Goal: Transaction & Acquisition: Register for event/course

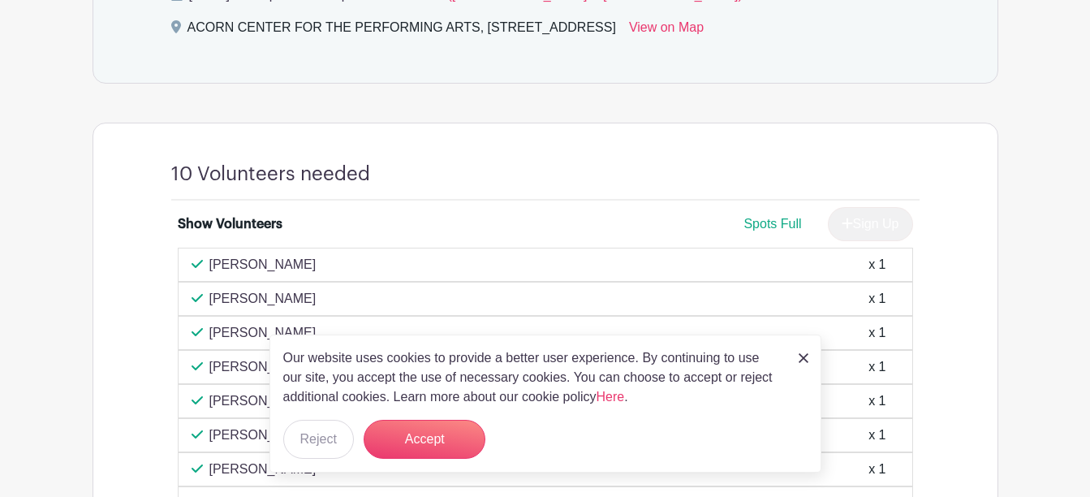
scroll to position [812, 0]
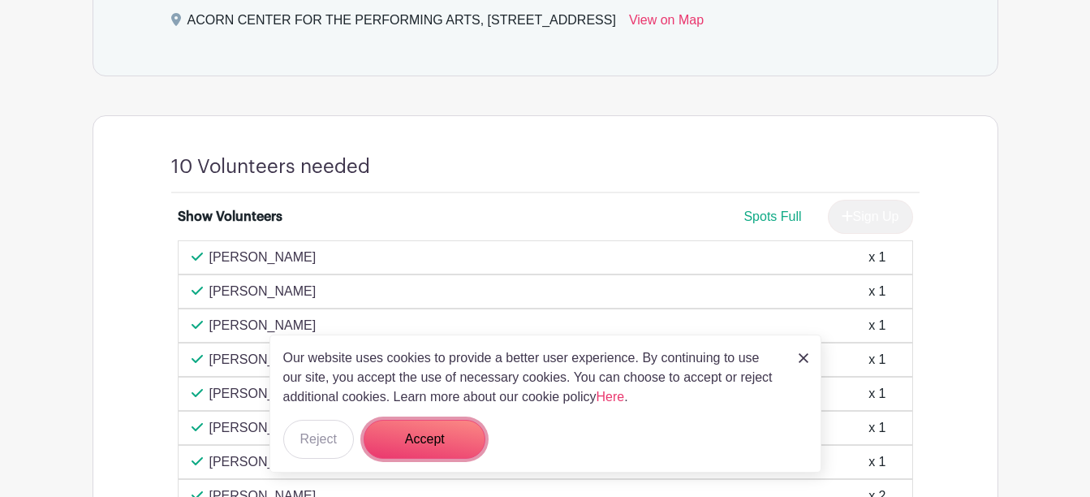
click at [401, 426] on button "Accept" at bounding box center [425, 439] width 122 height 39
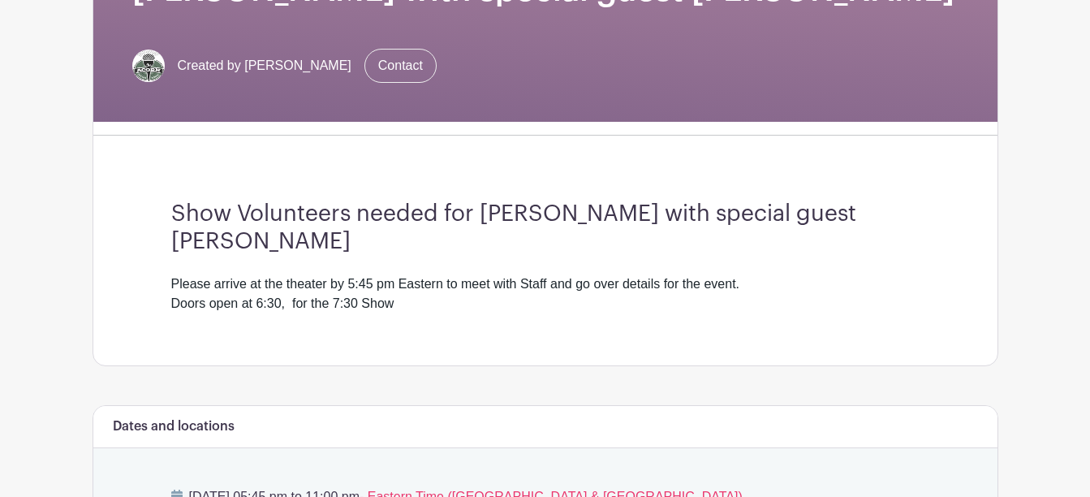
scroll to position [244, 0]
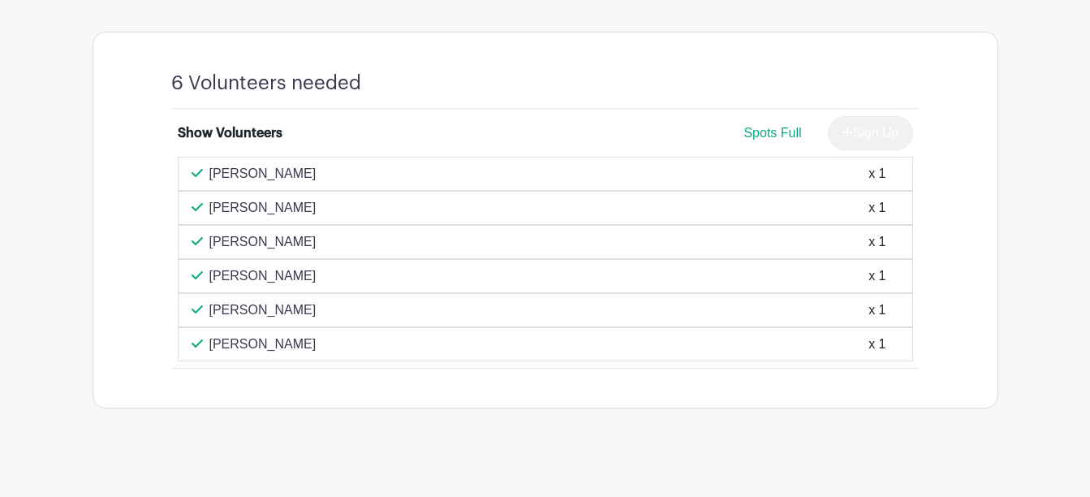
scroll to position [947, 0]
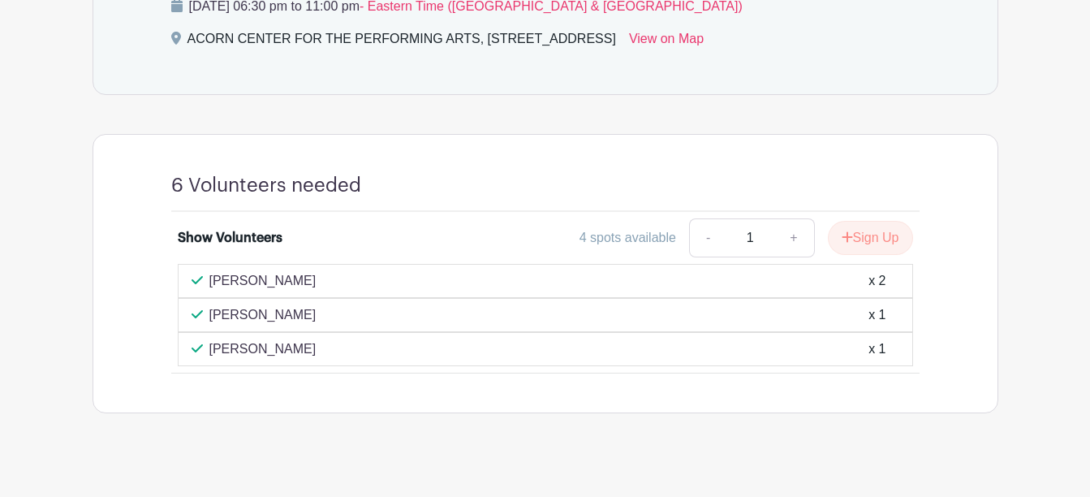
scroll to position [784, 0]
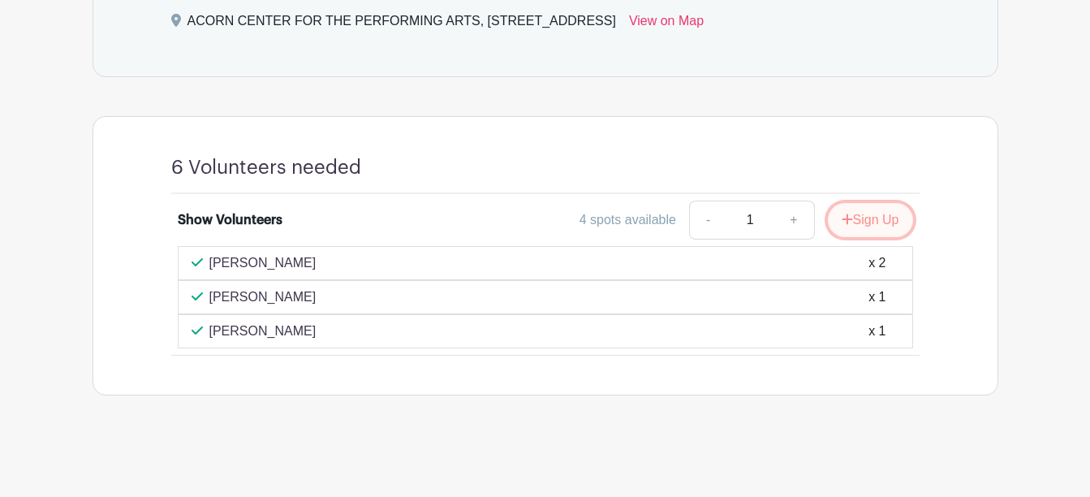
click at [861, 216] on button "Sign Up" at bounding box center [870, 220] width 85 height 34
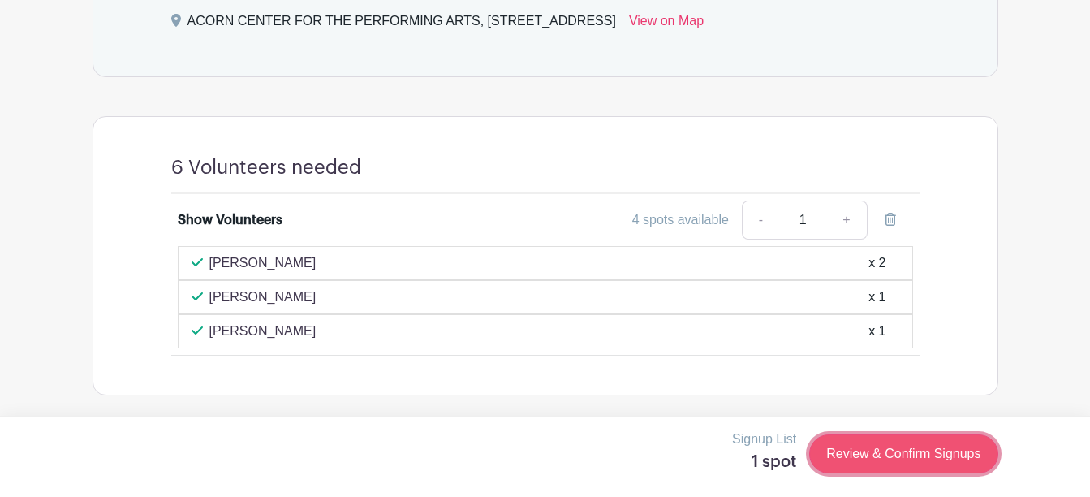
click at [934, 453] on link "Review & Confirm Signups" at bounding box center [903, 453] width 188 height 39
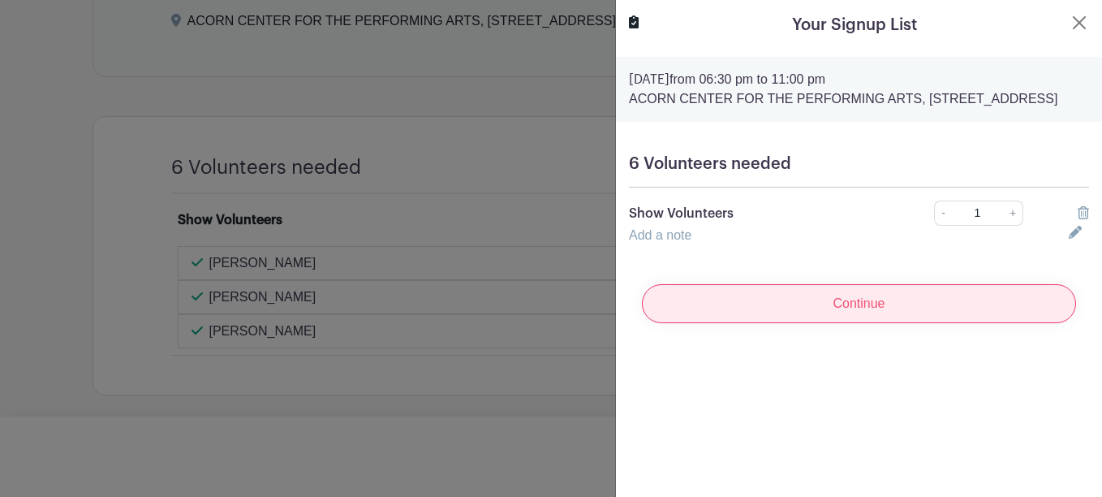
click at [784, 321] on input "Continue" at bounding box center [859, 303] width 434 height 39
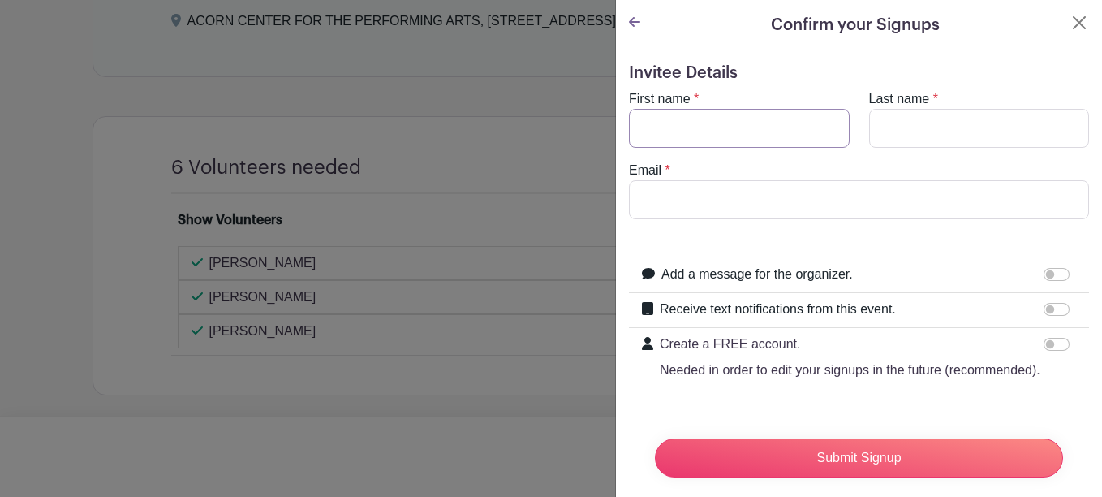
click at [662, 131] on input "First name" at bounding box center [739, 128] width 221 height 39
type input "Debbie"
type input "Gunderson"
click at [658, 197] on input "Email" at bounding box center [859, 199] width 460 height 39
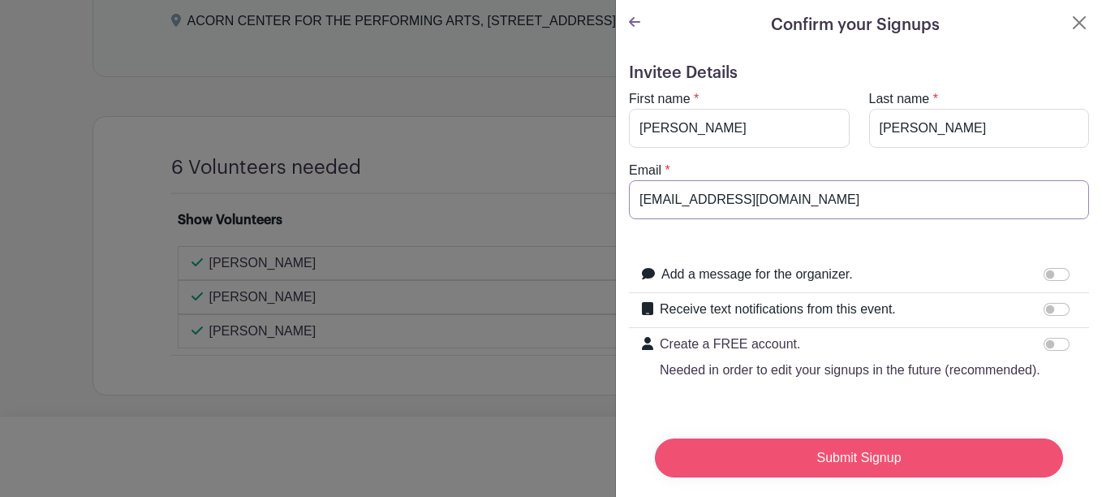
type input "debragunderson@att.net"
click at [861, 443] on input "Submit Signup" at bounding box center [859, 457] width 408 height 39
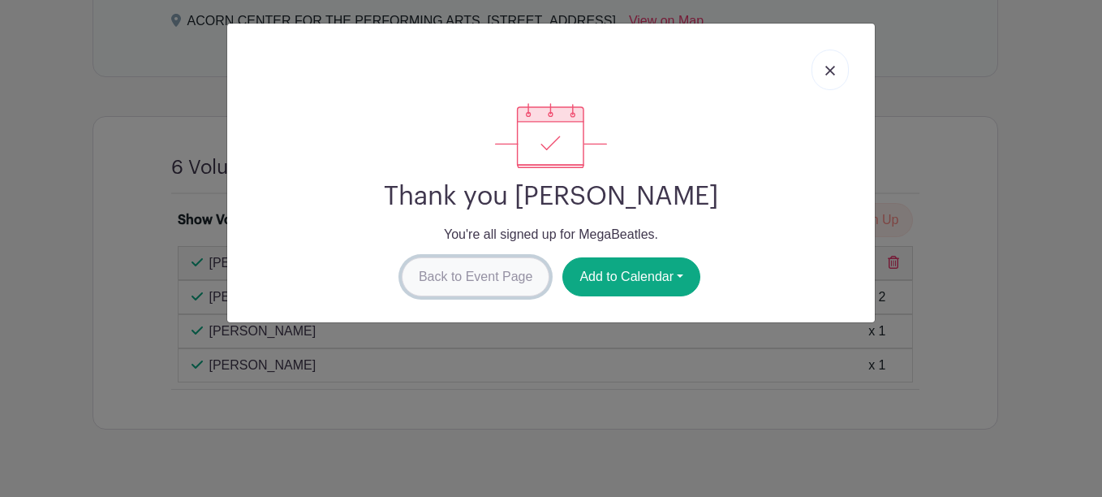
click at [476, 272] on link "Back to Event Page" at bounding box center [476, 276] width 149 height 39
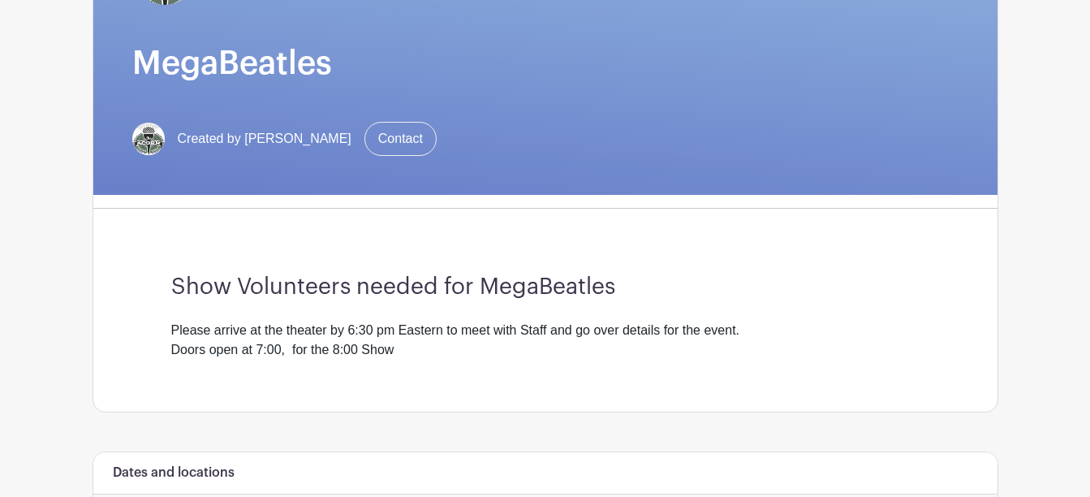
scroll to position [244, 0]
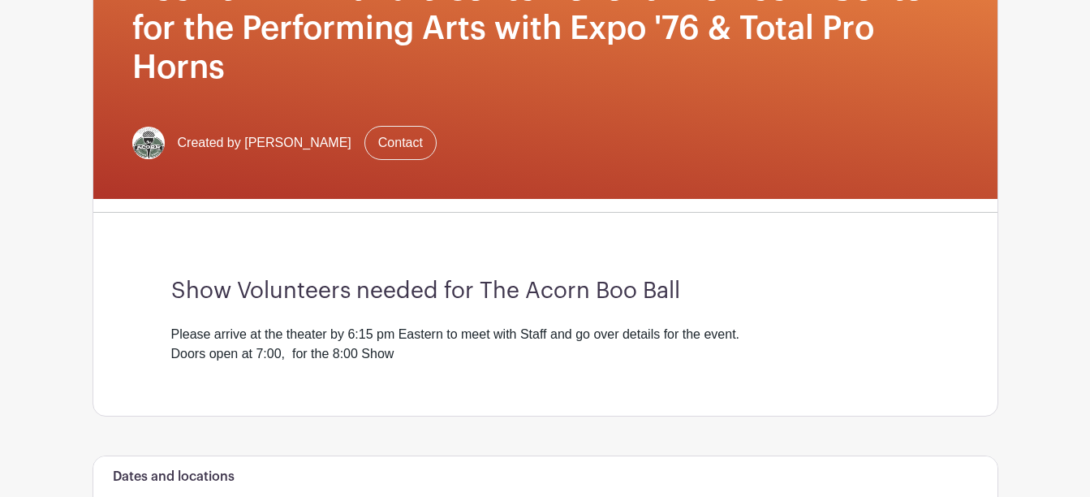
scroll to position [244, 0]
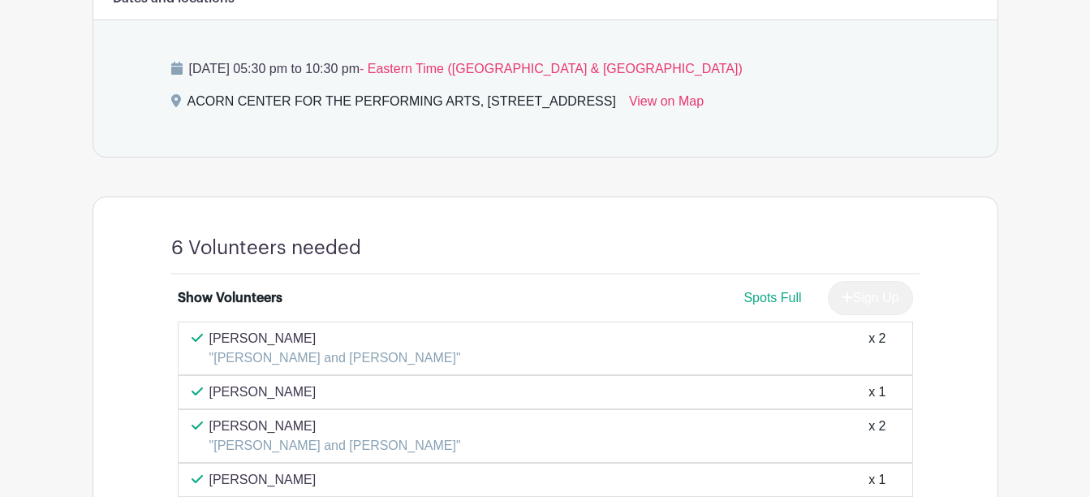
scroll to position [812, 0]
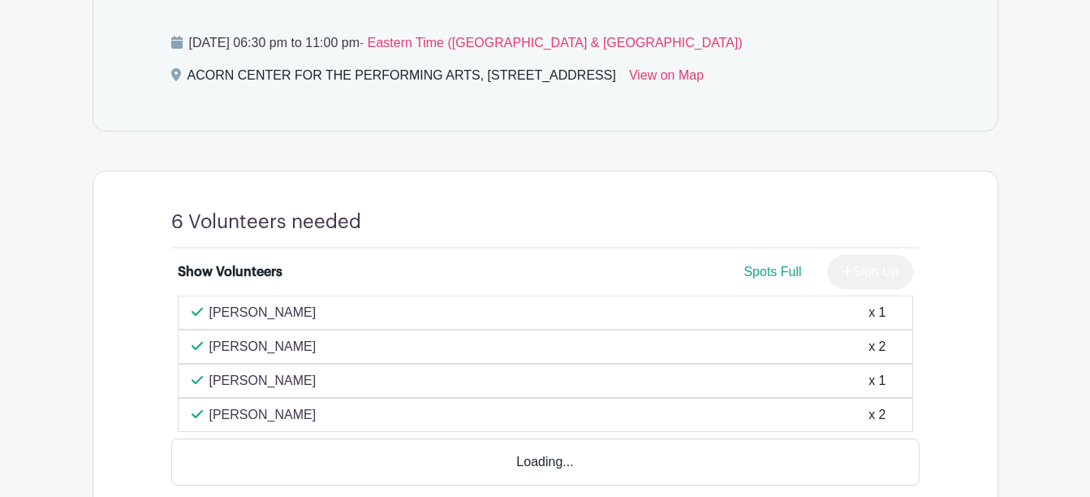
scroll to position [731, 0]
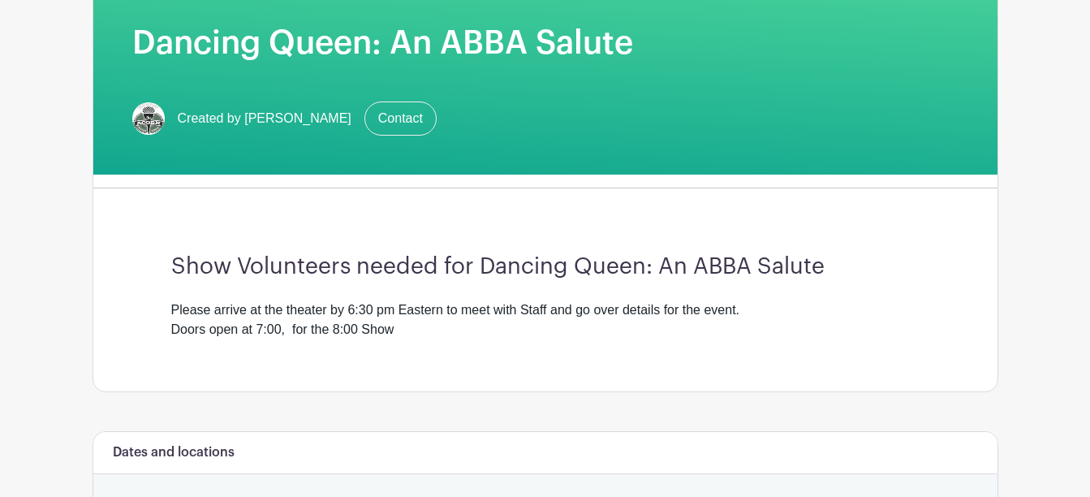
scroll to position [211, 0]
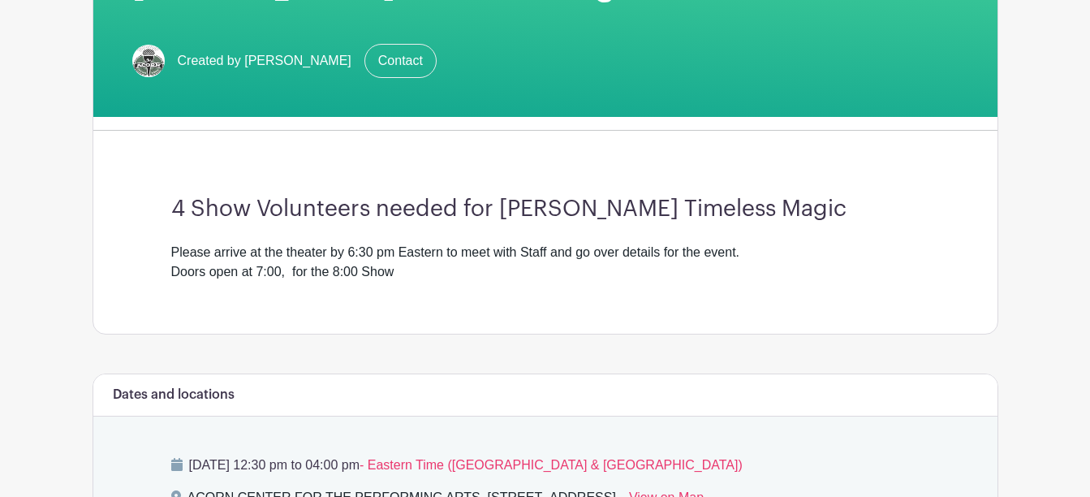
scroll to position [211, 0]
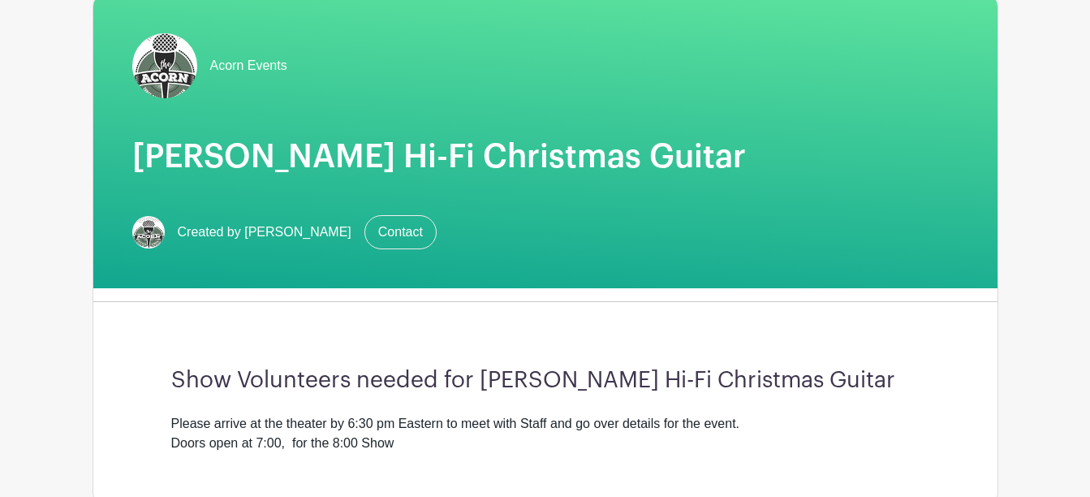
scroll to position [81, 0]
